Goal: Task Accomplishment & Management: Complete application form

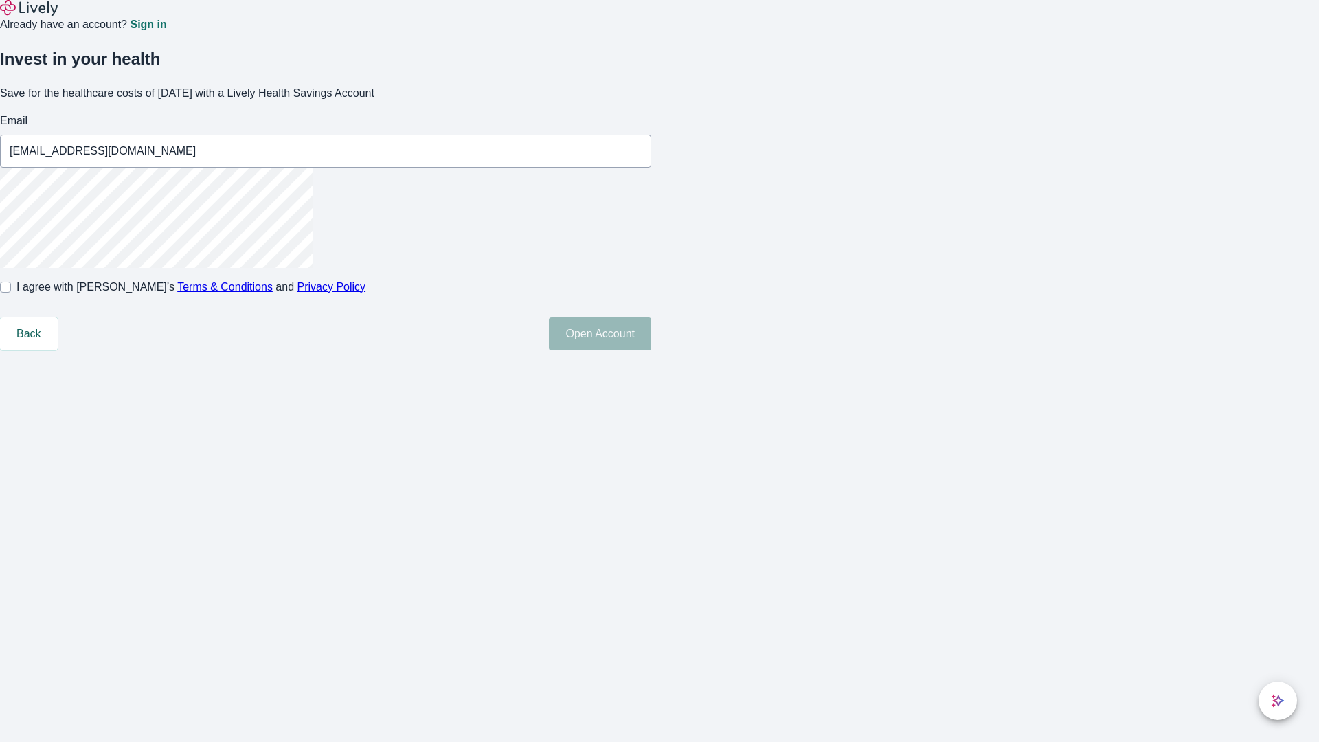
click at [11, 293] on input "I agree with Lively’s Terms & Conditions and Privacy Policy" at bounding box center [5, 287] width 11 height 11
checkbox input "true"
click at [651, 350] on button "Open Account" at bounding box center [600, 333] width 102 height 33
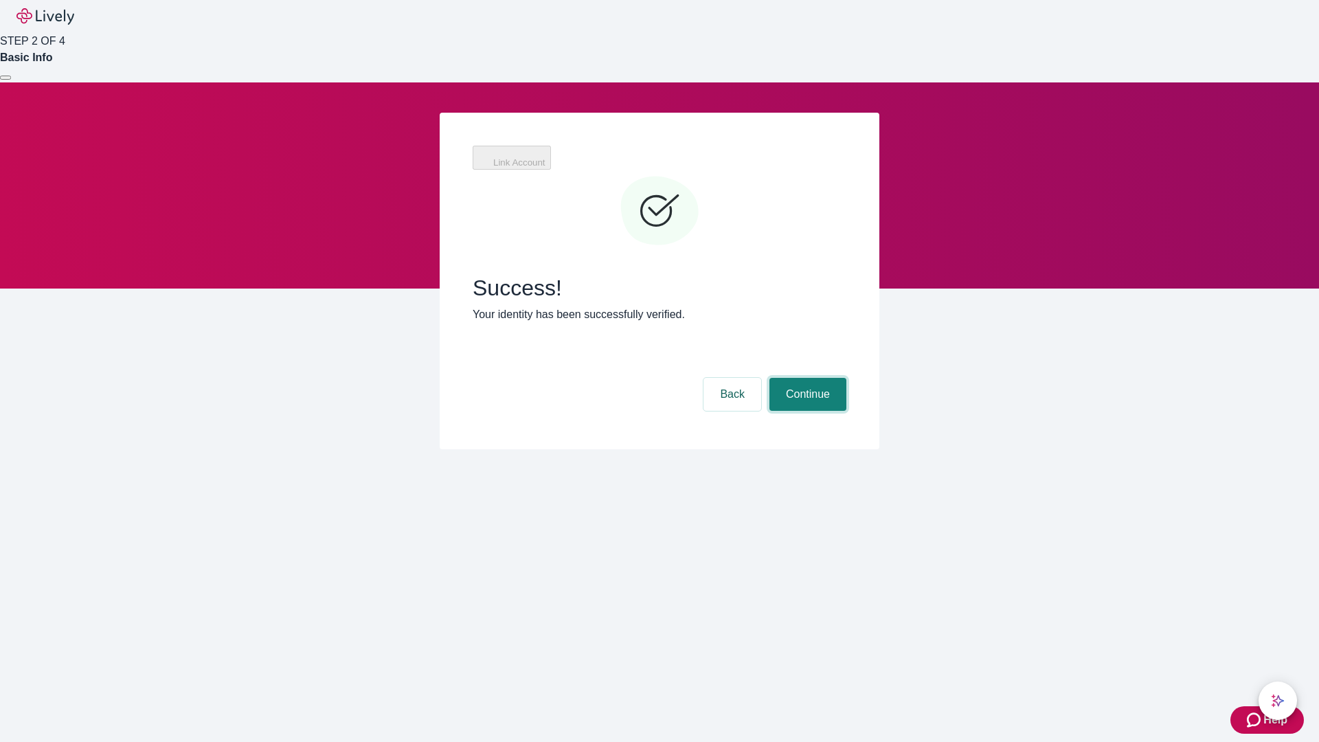
click at [806, 378] on button "Continue" at bounding box center [807, 394] width 77 height 33
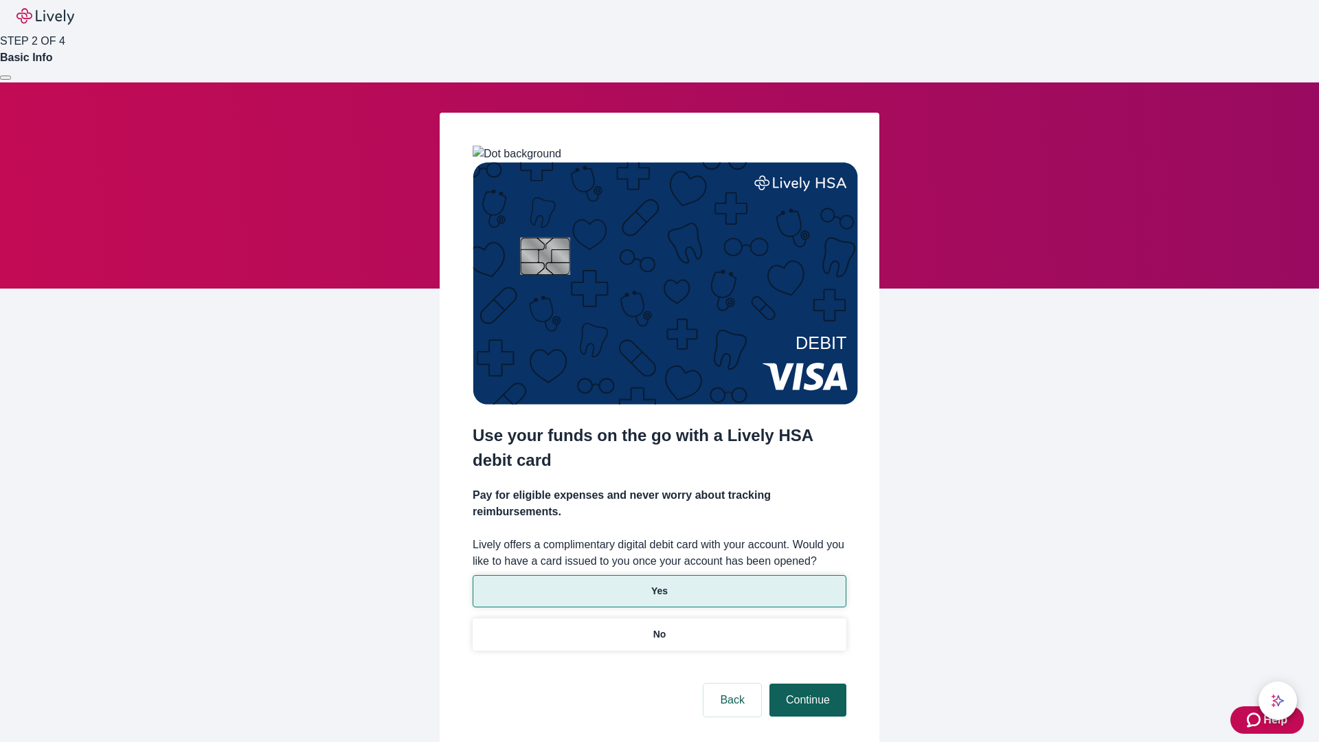
click at [659, 584] on p "Yes" at bounding box center [659, 591] width 16 height 14
click at [806, 683] on button "Continue" at bounding box center [807, 699] width 77 height 33
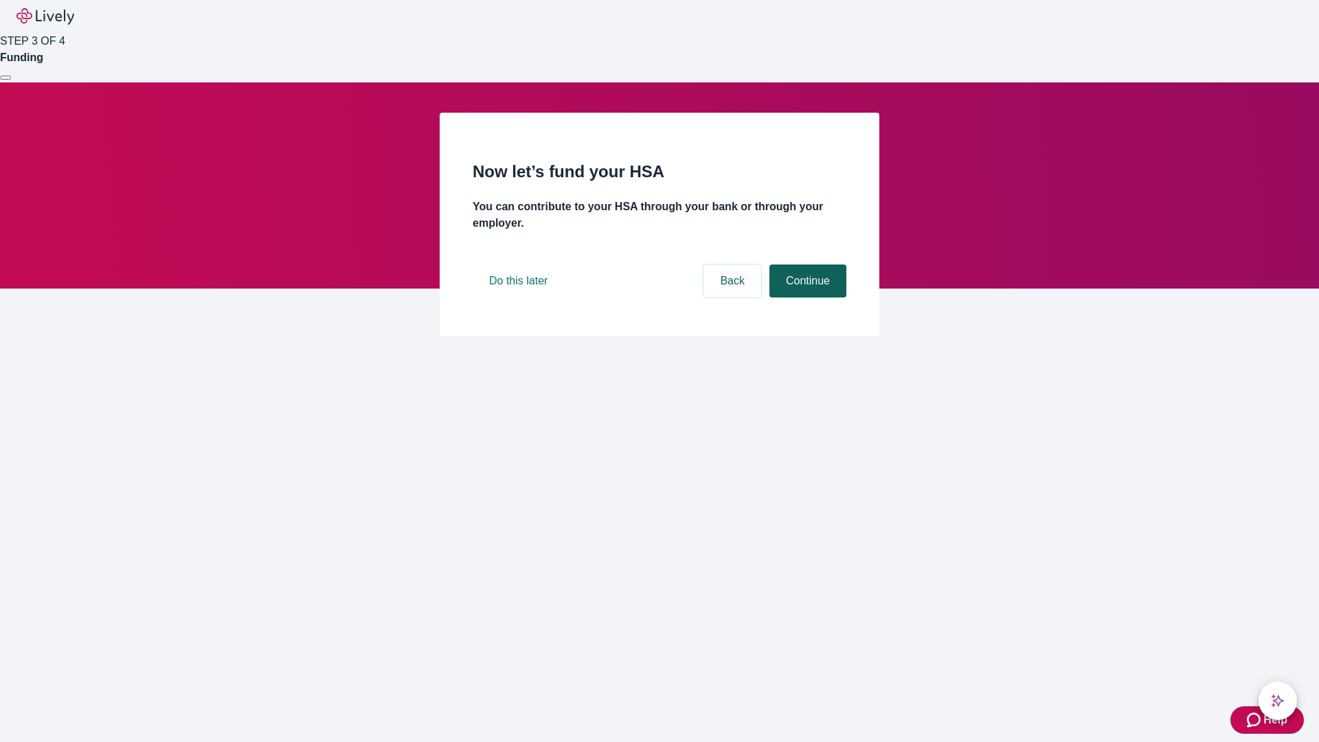
click at [806, 297] on button "Continue" at bounding box center [807, 280] width 77 height 33
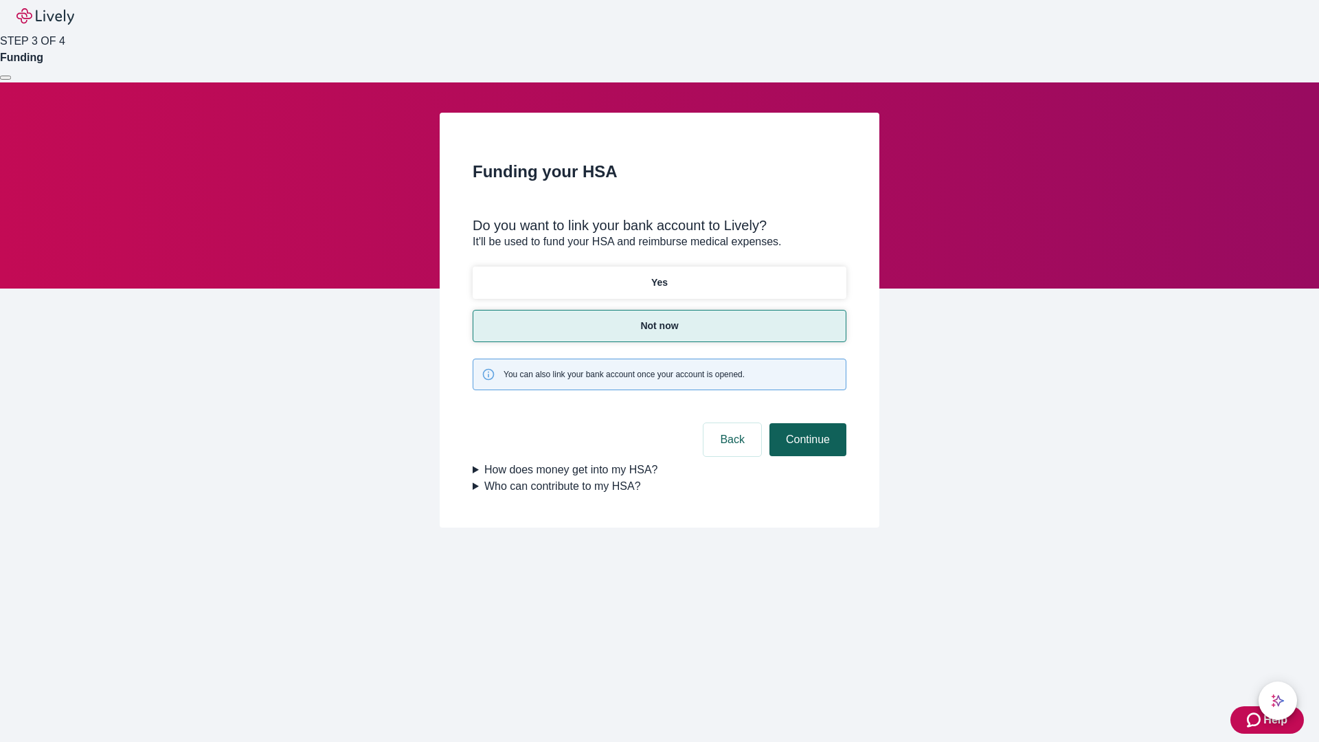
click at [806, 423] on button "Continue" at bounding box center [807, 439] width 77 height 33
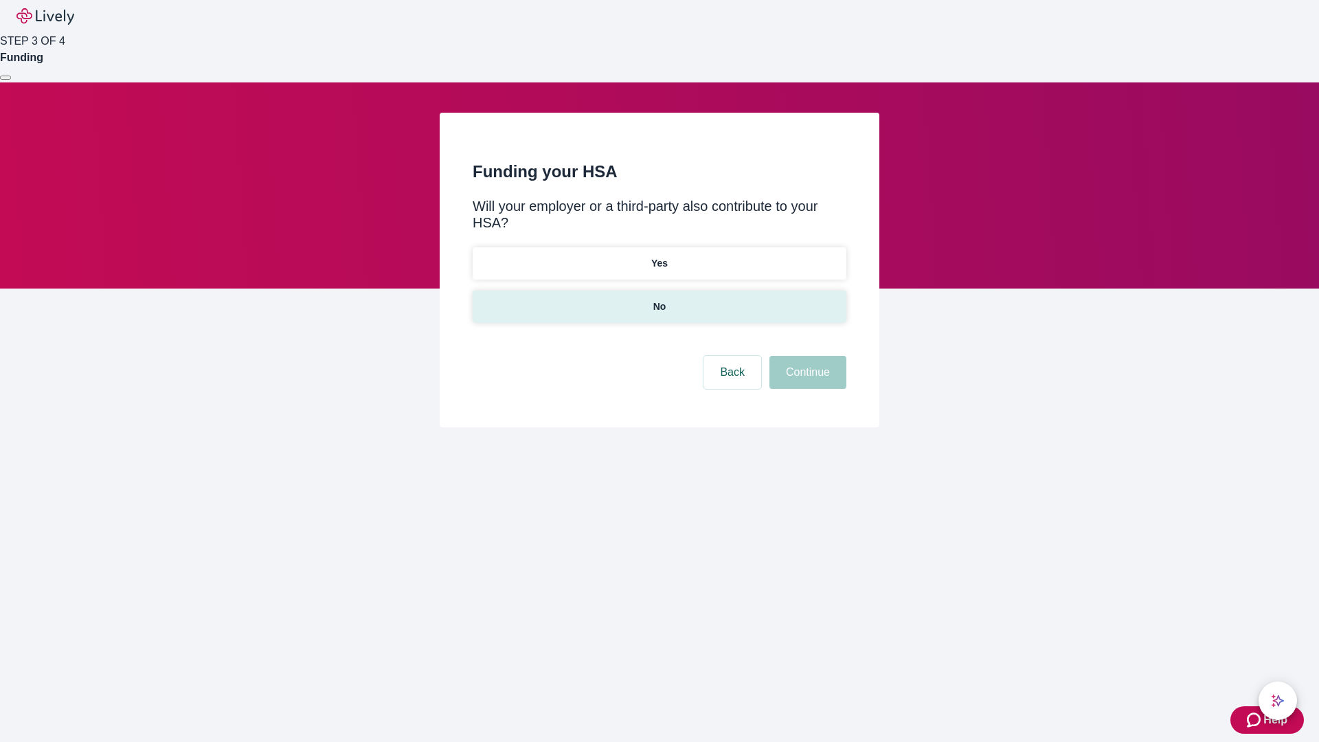
click at [659, 299] on p "No" at bounding box center [659, 306] width 13 height 14
click at [806, 356] on button "Continue" at bounding box center [807, 372] width 77 height 33
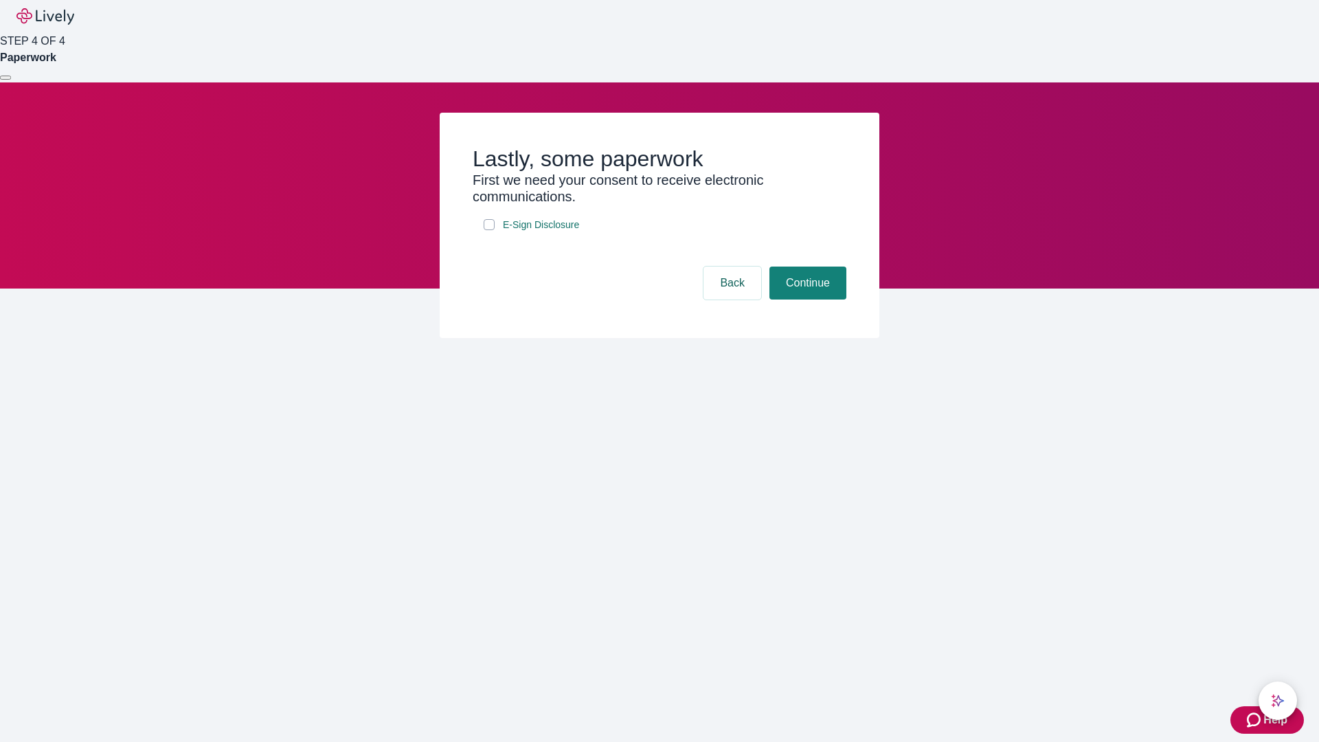
click at [489, 230] on input "E-Sign Disclosure" at bounding box center [489, 224] width 11 height 11
checkbox input "true"
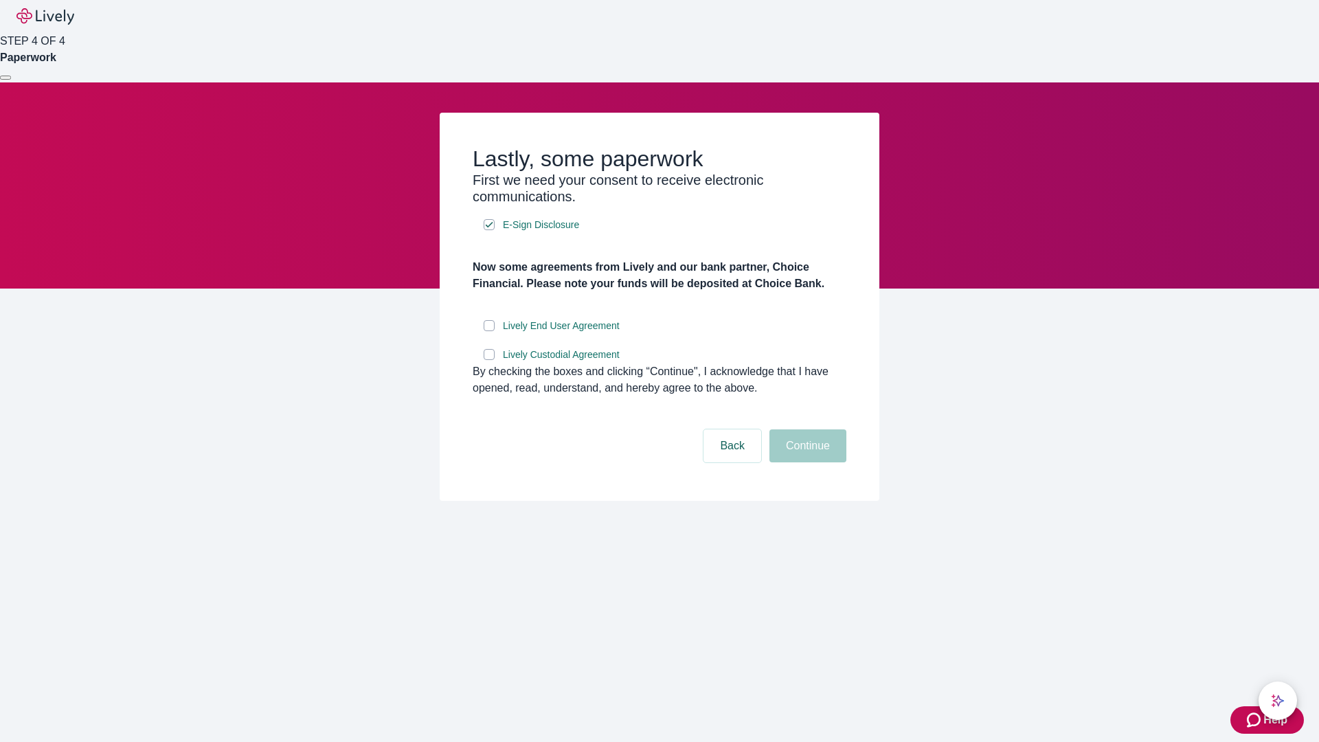
click at [489, 331] on input "Lively End User Agreement" at bounding box center [489, 325] width 11 height 11
checkbox input "true"
click at [489, 360] on input "Lively Custodial Agreement" at bounding box center [489, 354] width 11 height 11
checkbox input "true"
click at [806, 462] on button "Continue" at bounding box center [807, 445] width 77 height 33
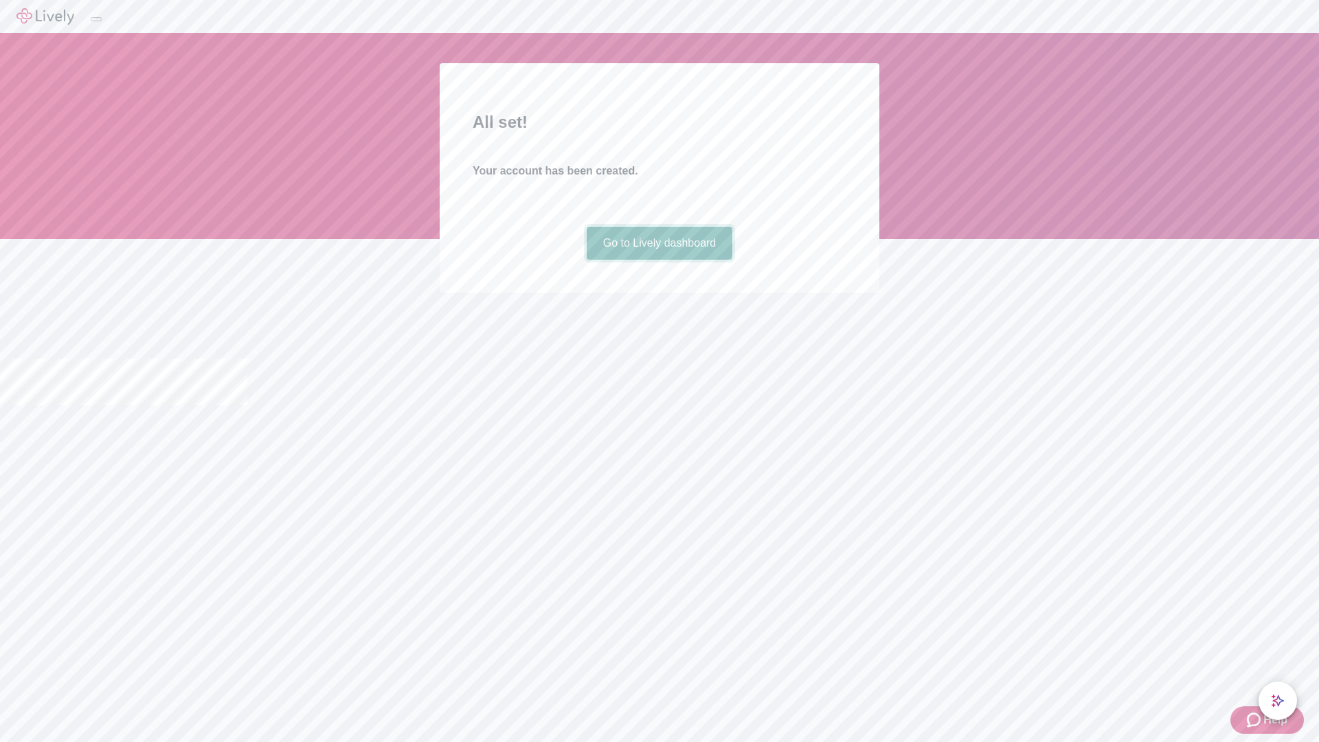
click at [659, 260] on link "Go to Lively dashboard" at bounding box center [660, 243] width 146 height 33
